Goal: Obtain resource: Obtain resource

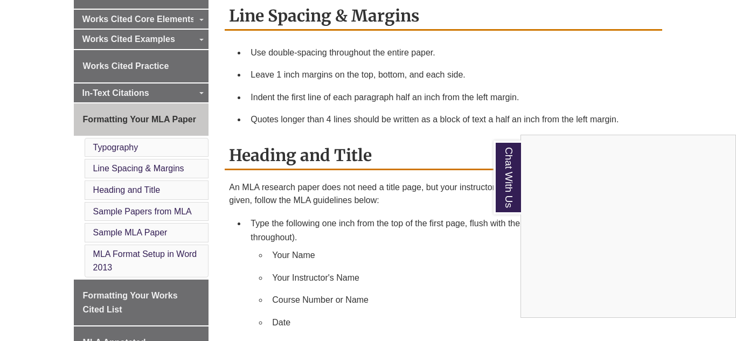
scroll to position [386, 0]
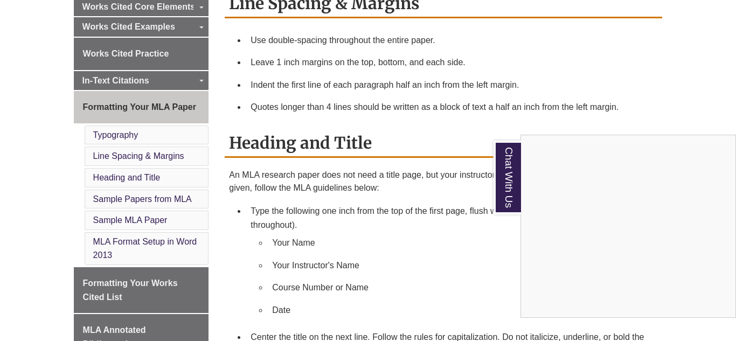
drag, startPoint x: 728, startPoint y: 110, endPoint x: 728, endPoint y: 117, distance: 6.5
click at [728, 117] on div "Chat With Us" at bounding box center [368, 170] width 736 height 341
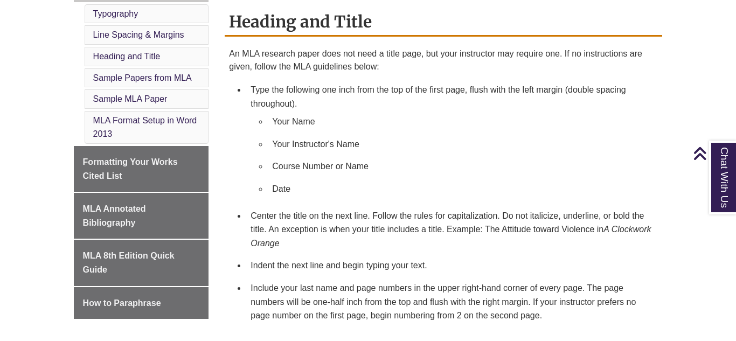
scroll to position [510, 0]
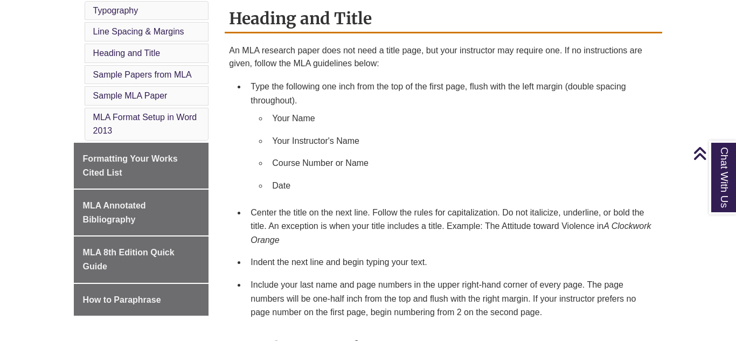
drag, startPoint x: 720, startPoint y: 123, endPoint x: 697, endPoint y: 138, distance: 26.5
click at [703, 142] on span "Back to Top" at bounding box center [713, 155] width 40 height 32
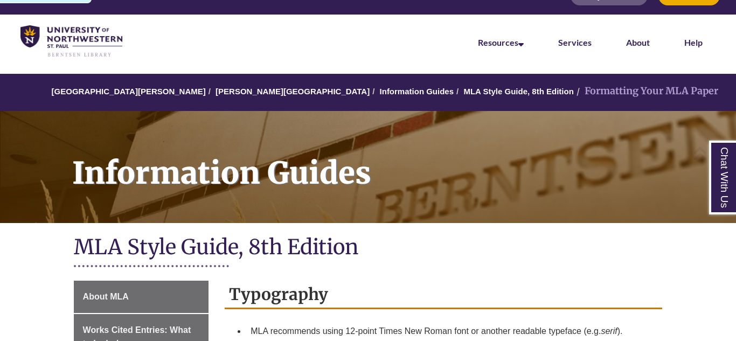
scroll to position [0, 0]
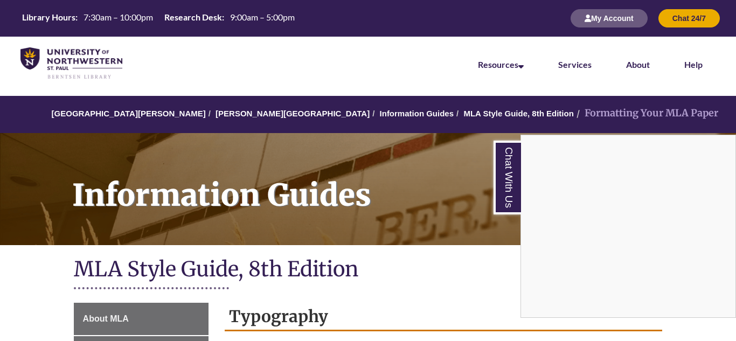
click at [730, 20] on div "Chat With Us" at bounding box center [368, 170] width 736 height 341
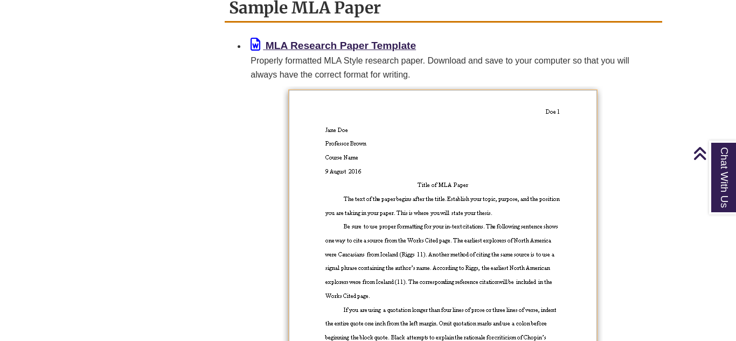
scroll to position [936, 0]
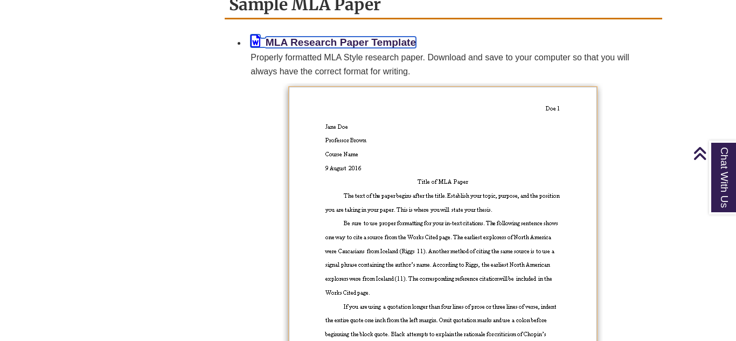
click at [376, 37] on b "MLA Research Paper Template" at bounding box center [341, 42] width 150 height 11
